Goal: Entertainment & Leisure: Consume media (video, audio)

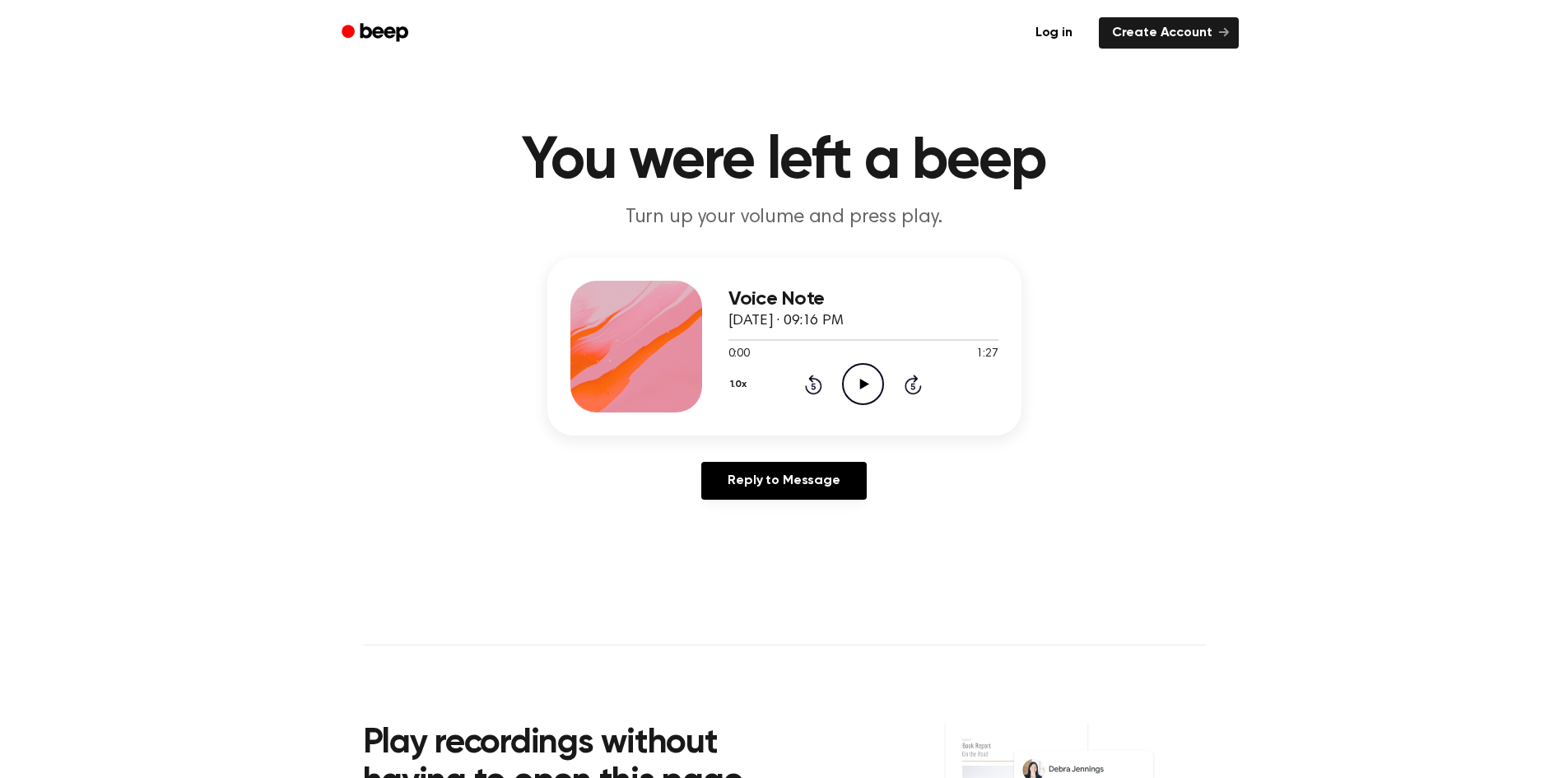
click at [865, 373] on icon "Play Audio" at bounding box center [863, 383] width 42 height 42
click at [863, 335] on div at bounding box center [863, 339] width 270 height 13
click at [899, 334] on div at bounding box center [863, 339] width 270 height 13
click at [931, 334] on div at bounding box center [863, 339] width 270 height 13
click at [949, 334] on div at bounding box center [863, 339] width 270 height 13
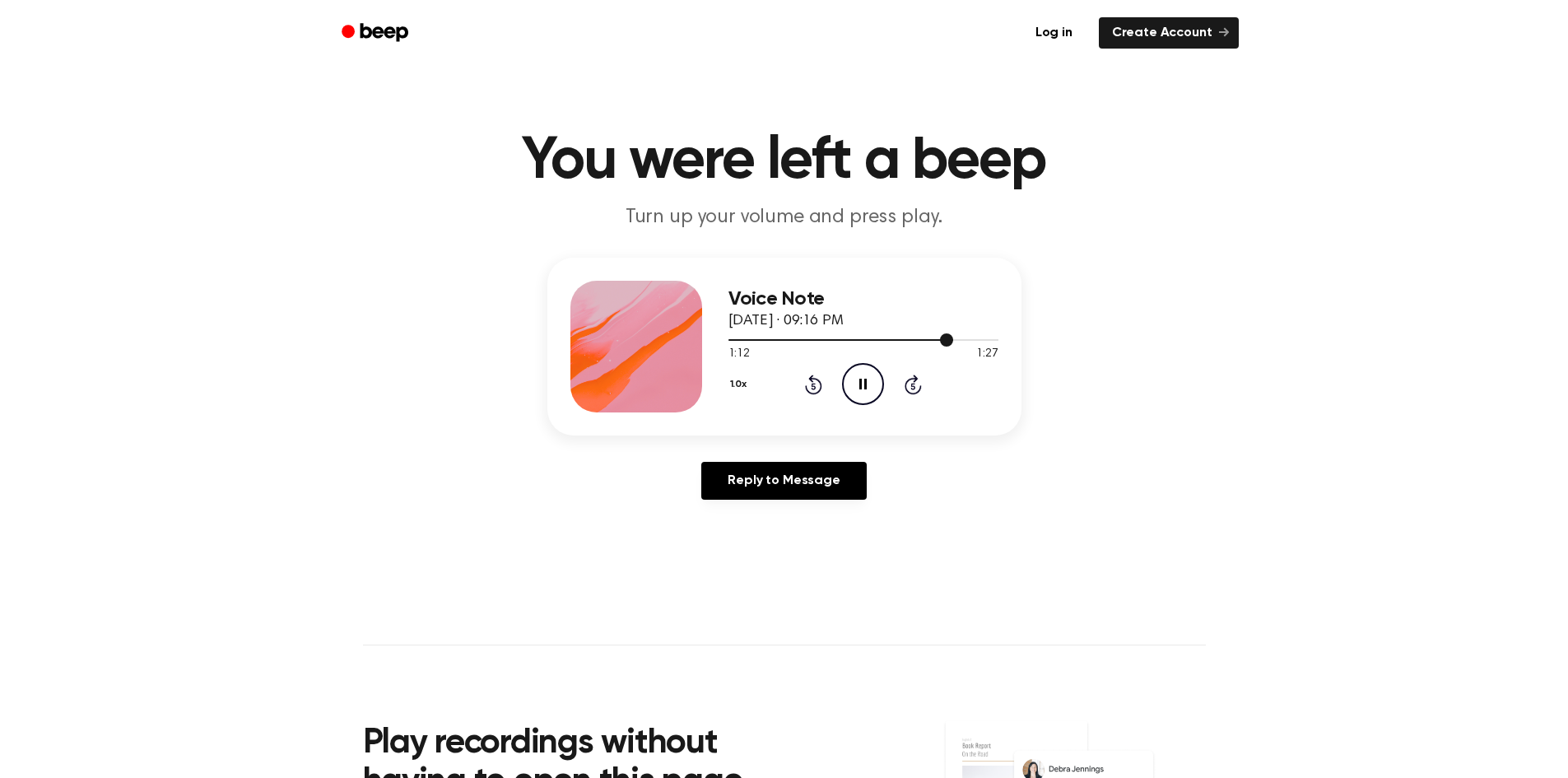
click at [982, 336] on div at bounding box center [863, 339] width 270 height 13
click at [942, 341] on div at bounding box center [863, 339] width 270 height 13
click at [858, 388] on icon "Play Audio" at bounding box center [863, 383] width 42 height 42
click at [956, 335] on div at bounding box center [863, 339] width 270 height 13
click at [971, 336] on div at bounding box center [863, 339] width 270 height 13
